Goal: Find specific page/section: Find specific page/section

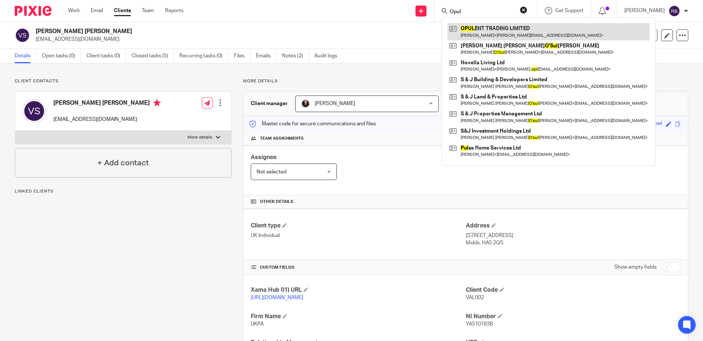
type input "Opul"
click at [512, 28] on link at bounding box center [548, 31] width 202 height 17
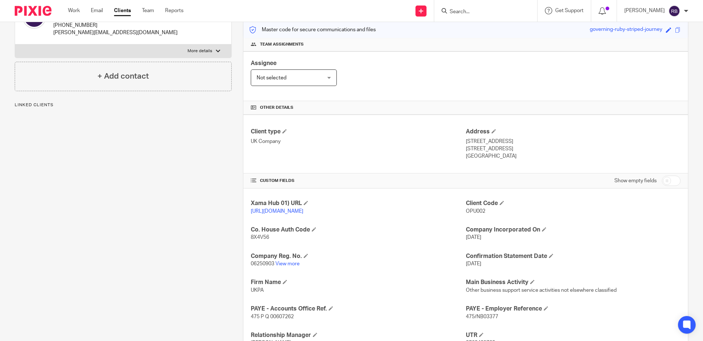
scroll to position [213, 0]
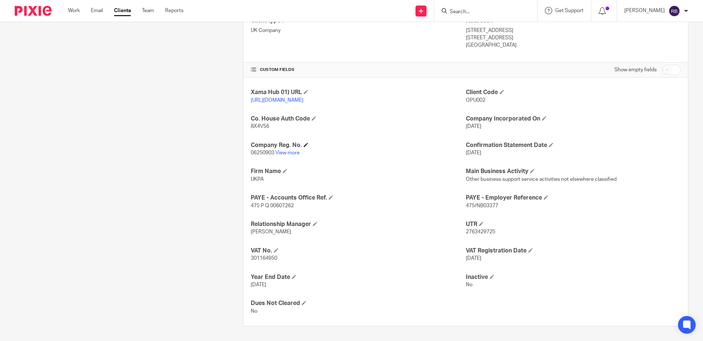
click at [290, 146] on h4 "Company Reg. No." at bounding box center [358, 145] width 215 height 8
click at [290, 150] on link "View more" at bounding box center [287, 152] width 24 height 5
